Goal: Find specific page/section: Find specific page/section

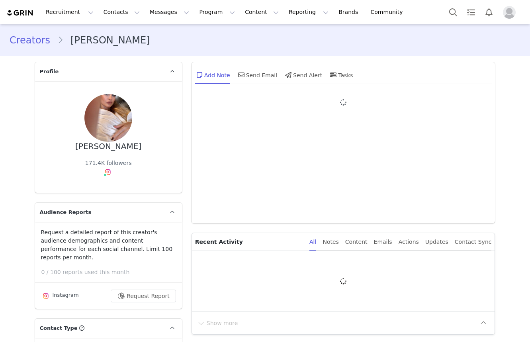
type input "+1 ([GEOGRAPHIC_DATA])"
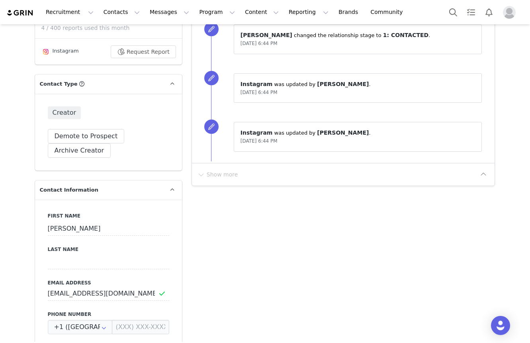
scroll to position [106, 0]
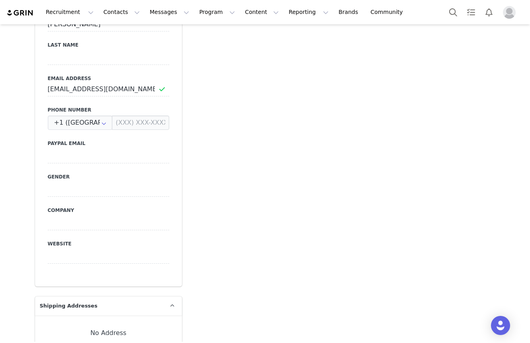
scroll to position [0, 0]
